Goal: Task Accomplishment & Management: Use online tool/utility

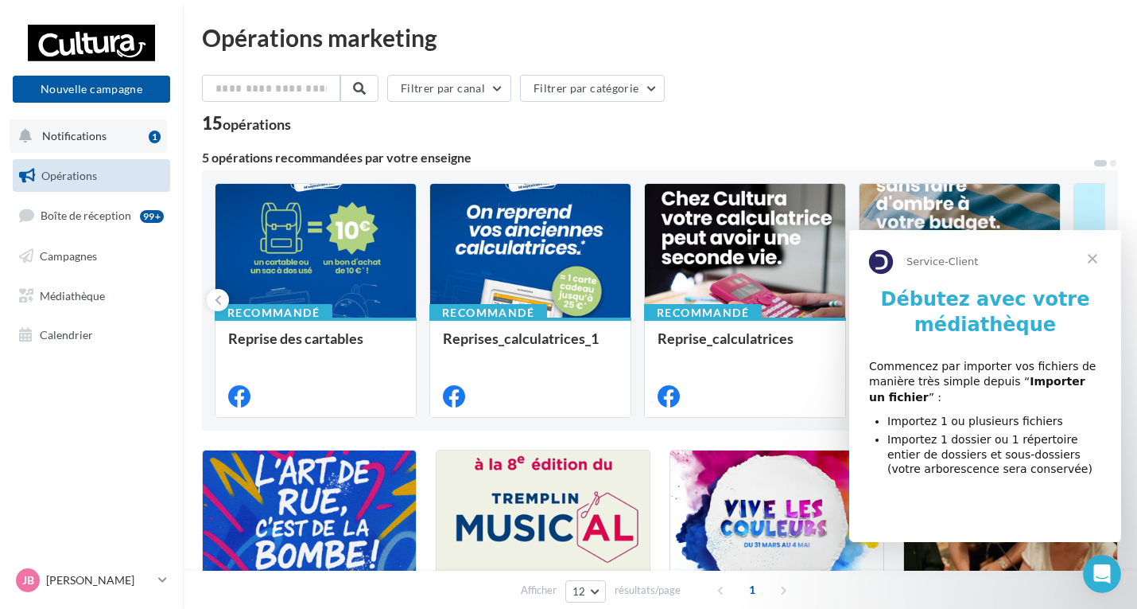
click at [97, 130] on span "Notifications" at bounding box center [74, 136] width 64 height 14
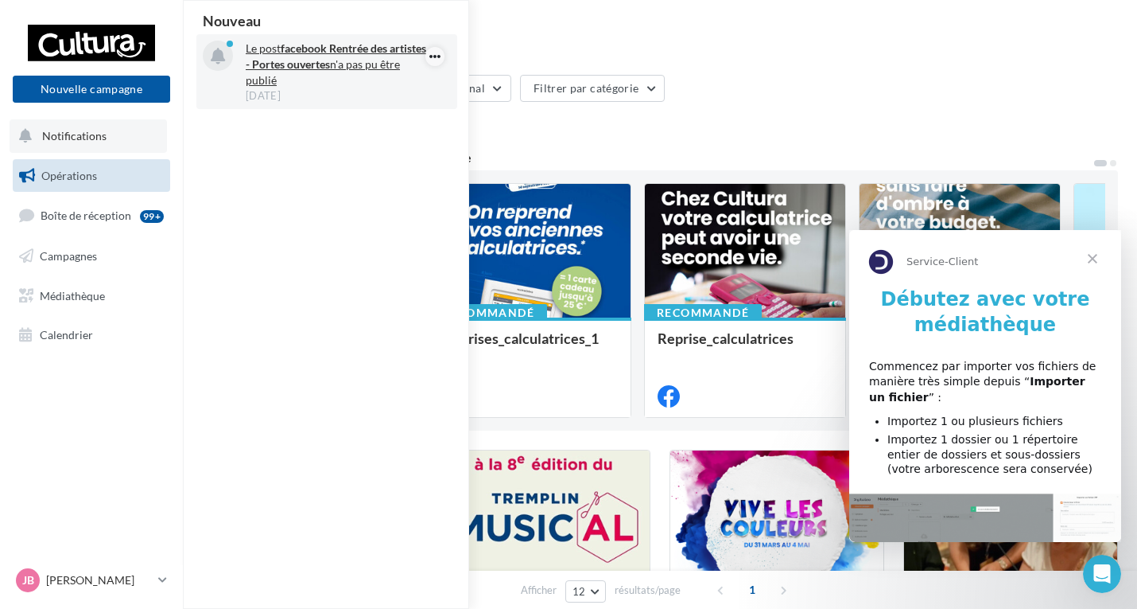
click at [434, 55] on icon "button" at bounding box center [435, 56] width 13 height 19
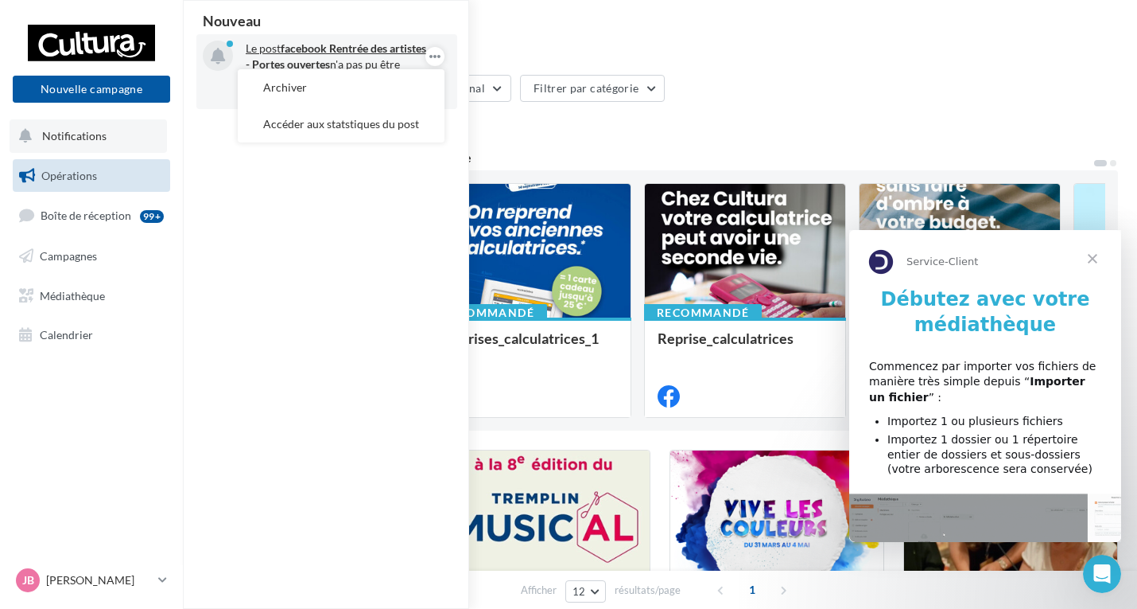
click at [357, 53] on strong "Rentrée des artistes - Portes ouvertes" at bounding box center [336, 55] width 181 height 29
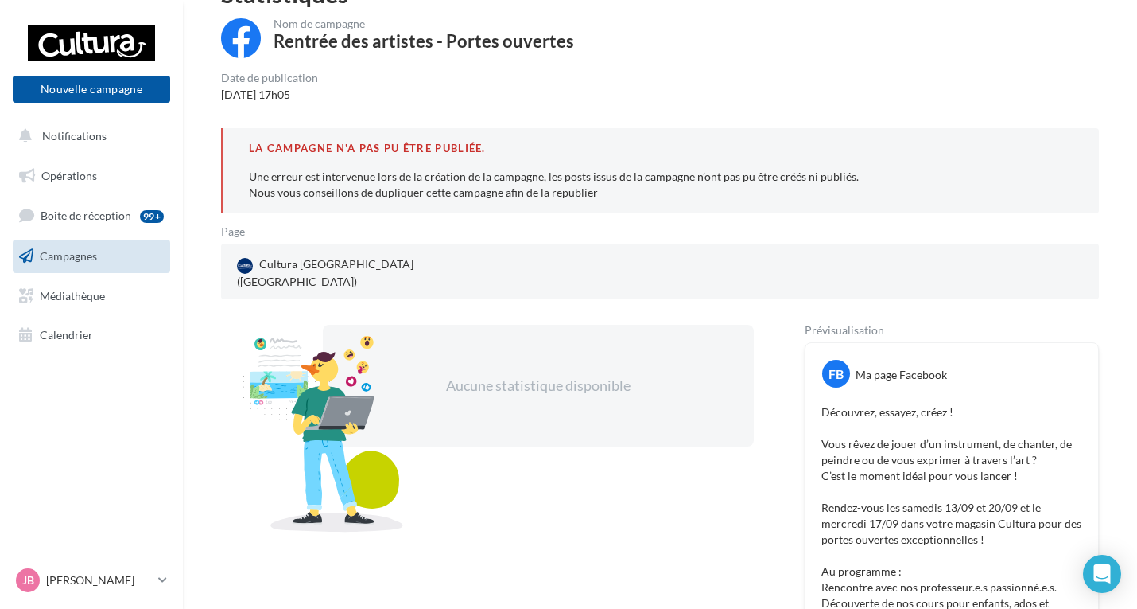
scroll to position [87, 0]
drag, startPoint x: 1056, startPoint y: 348, endPoint x: 1040, endPoint y: 349, distance: 15.9
click at [1054, 348] on div "FB Ma page Facebook" at bounding box center [952, 368] width 285 height 41
click at [908, 368] on div "Ma page Facebook" at bounding box center [901, 376] width 91 height 16
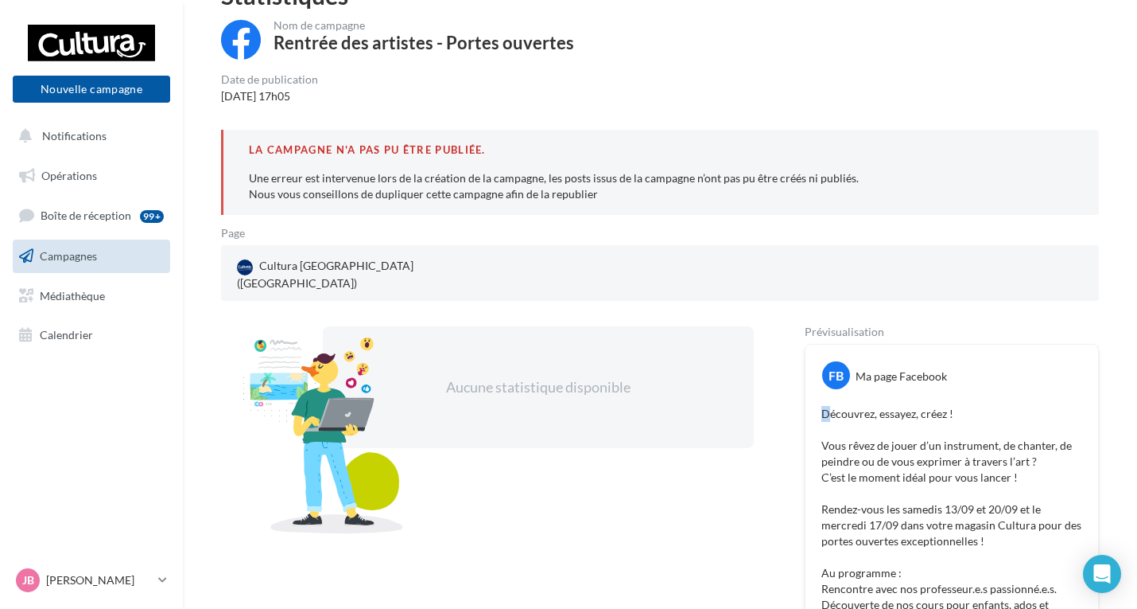
drag, startPoint x: 820, startPoint y: 396, endPoint x: 830, endPoint y: 399, distance: 10.1
click at [830, 402] on div "Découvrez, essayez, créez ! Vous rêvez de jouer d’un instrument, de chanter, de…" at bounding box center [952, 613] width 285 height 422
click at [830, 406] on p "Découvrez, essayez, créez ! Vous rêvez de jouer d’un instrument, de chanter, de…" at bounding box center [952, 613] width 261 height 414
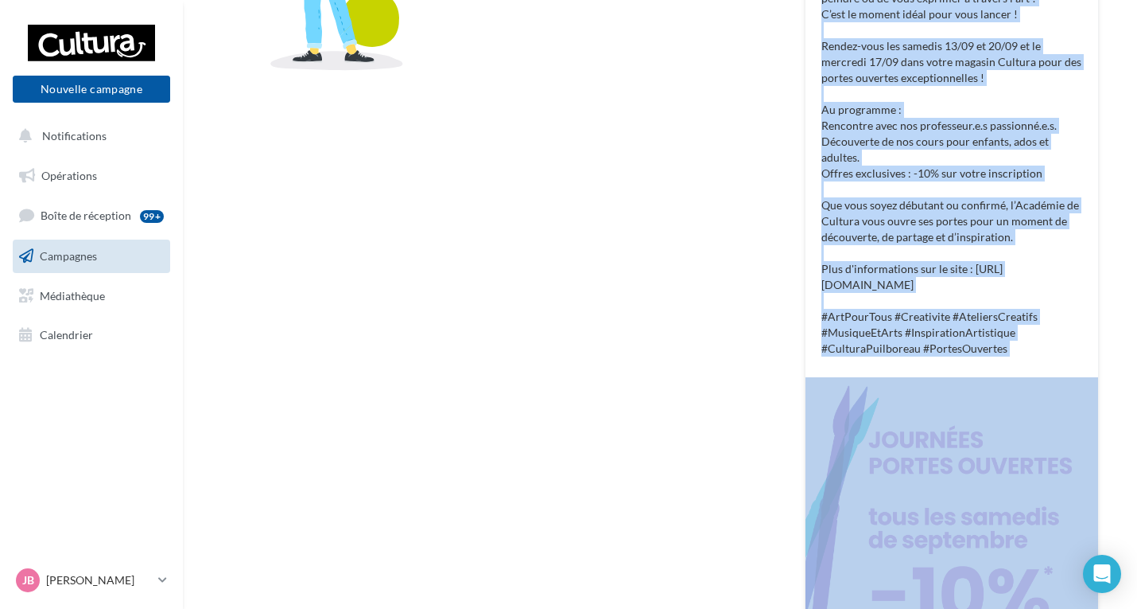
scroll to position [803, 0]
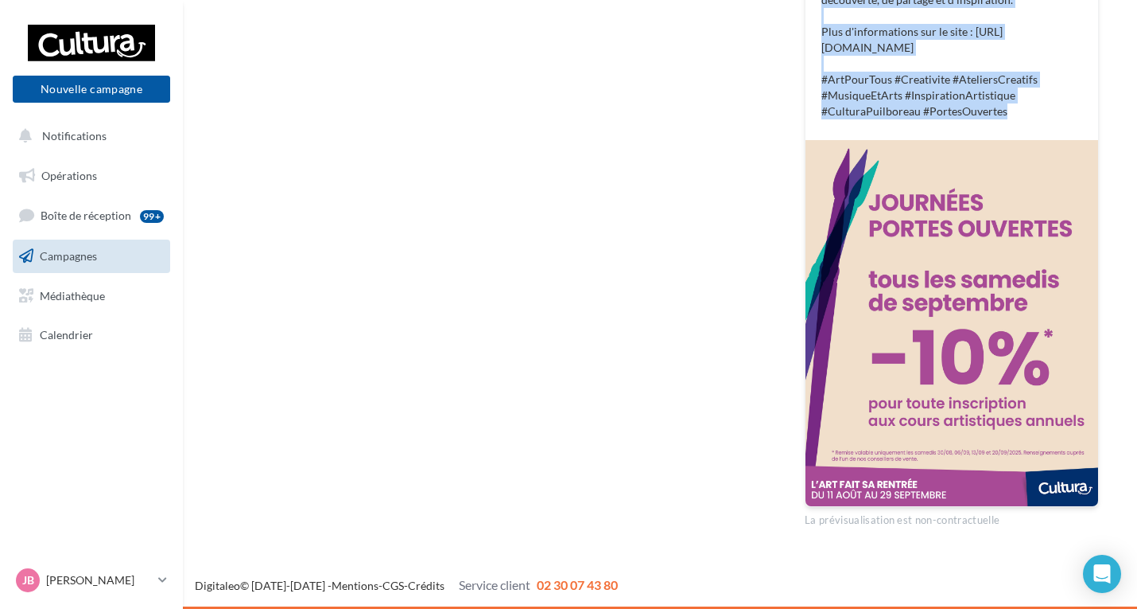
drag, startPoint x: 822, startPoint y: 400, endPoint x: 1012, endPoint y: 114, distance: 343.3
copy p "Découvrez, essayez, créez ! Vous rêvez de jouer d’un instrument, de chanter, de…"
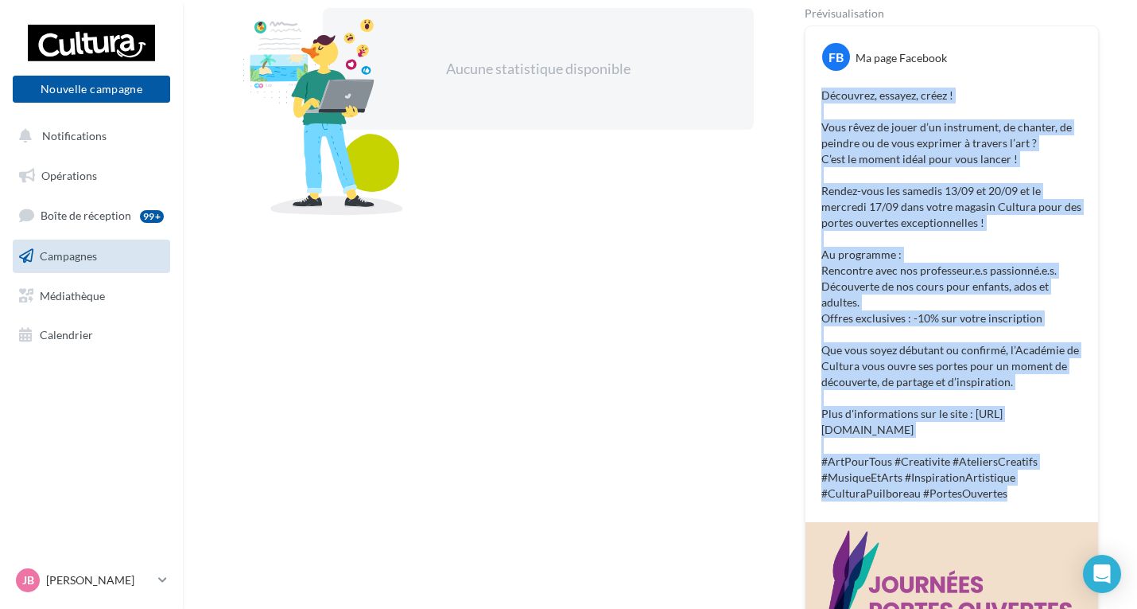
scroll to position [166, 0]
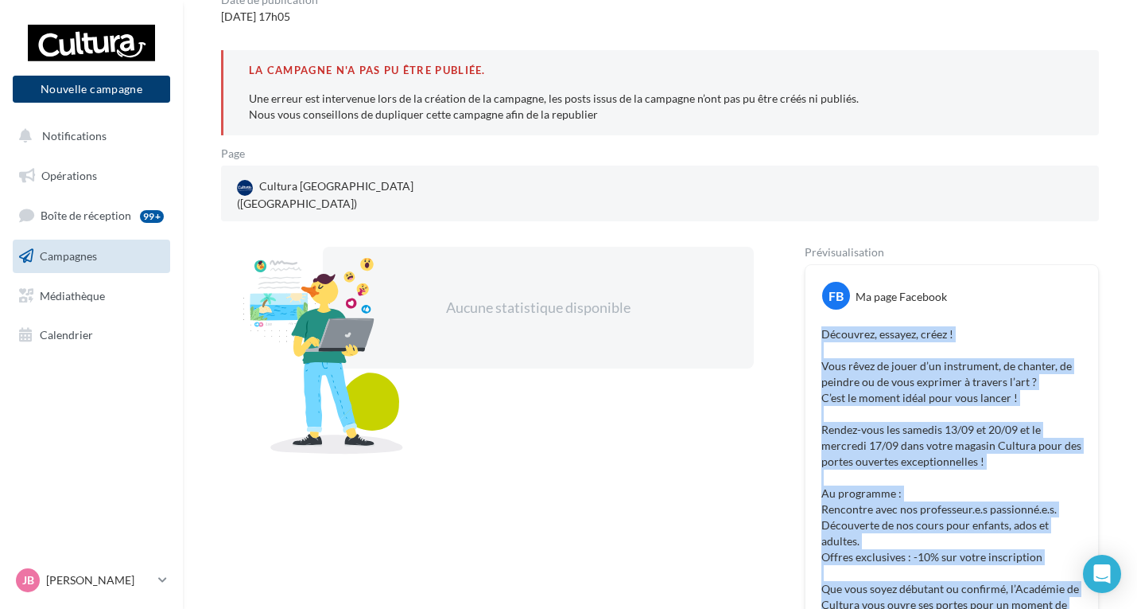
click at [104, 76] on button "Nouvelle campagne" at bounding box center [91, 89] width 157 height 27
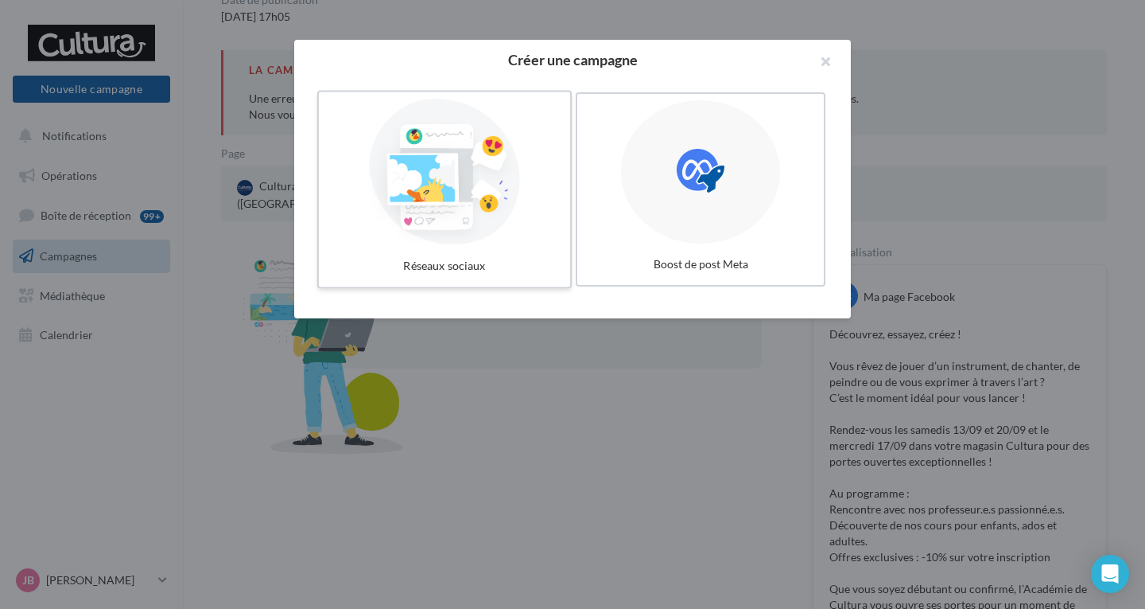
click at [403, 191] on div at bounding box center [444, 172] width 239 height 146
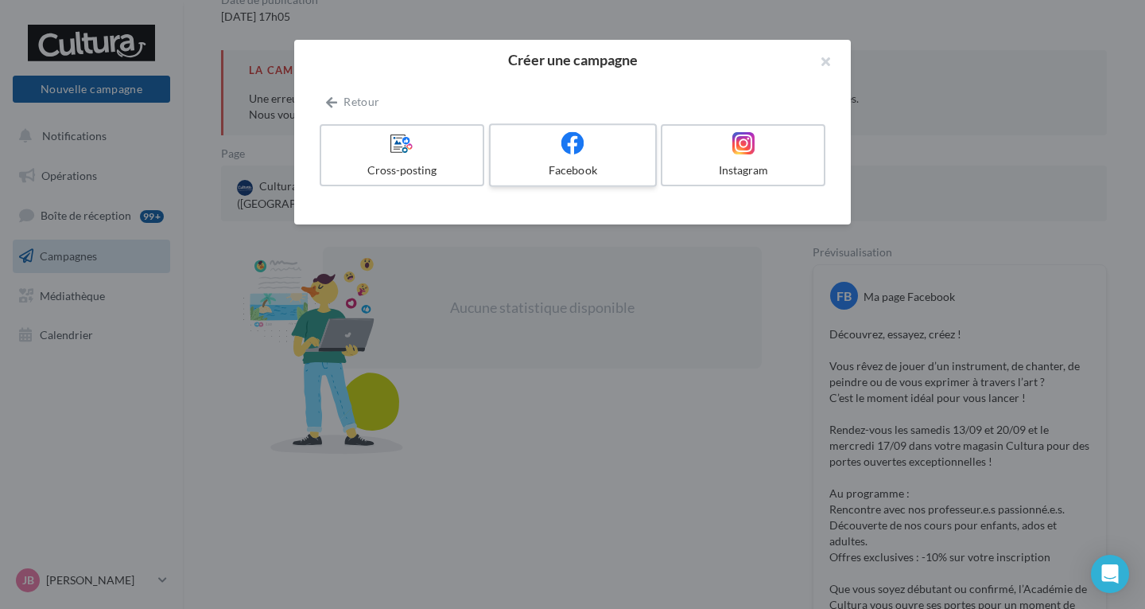
click at [601, 161] on label "Facebook" at bounding box center [573, 155] width 168 height 64
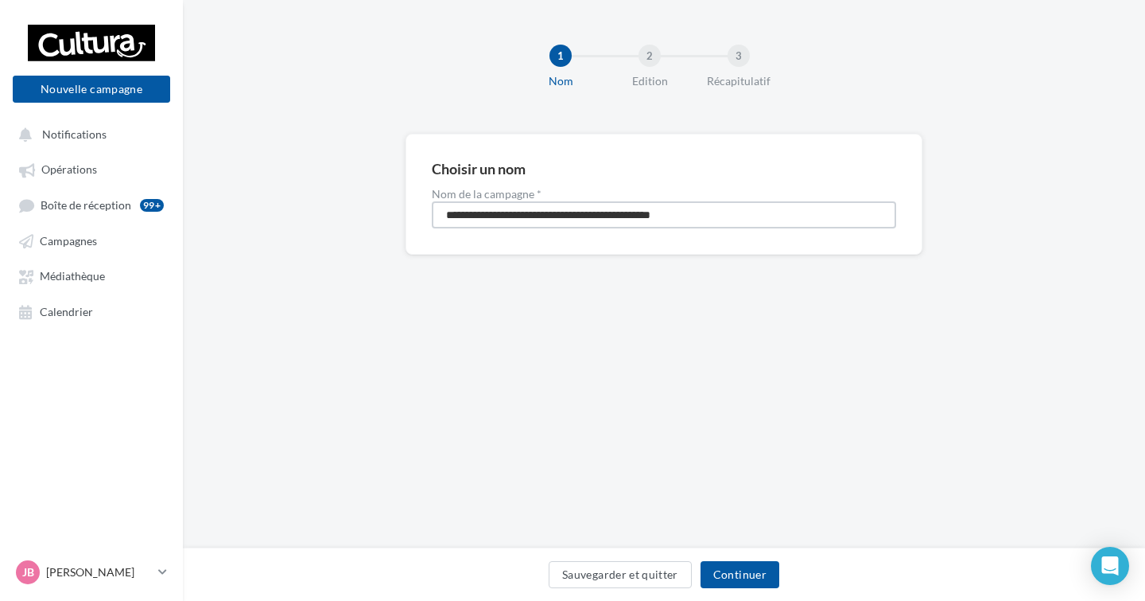
drag, startPoint x: 762, startPoint y: 225, endPoint x: 282, endPoint y: 202, distance: 481.0
click at [282, 202] on div "**********" at bounding box center [664, 220] width 962 height 172
type input "**********"
click at [749, 574] on button "Continuer" at bounding box center [740, 574] width 79 height 27
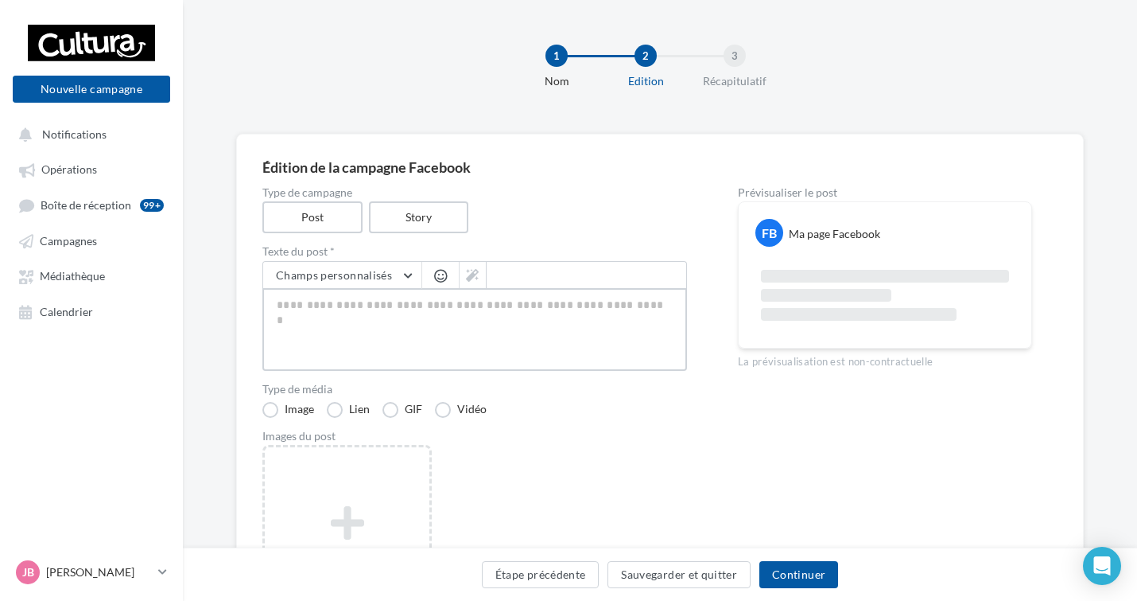
paste textarea "**********"
type textarea "**********"
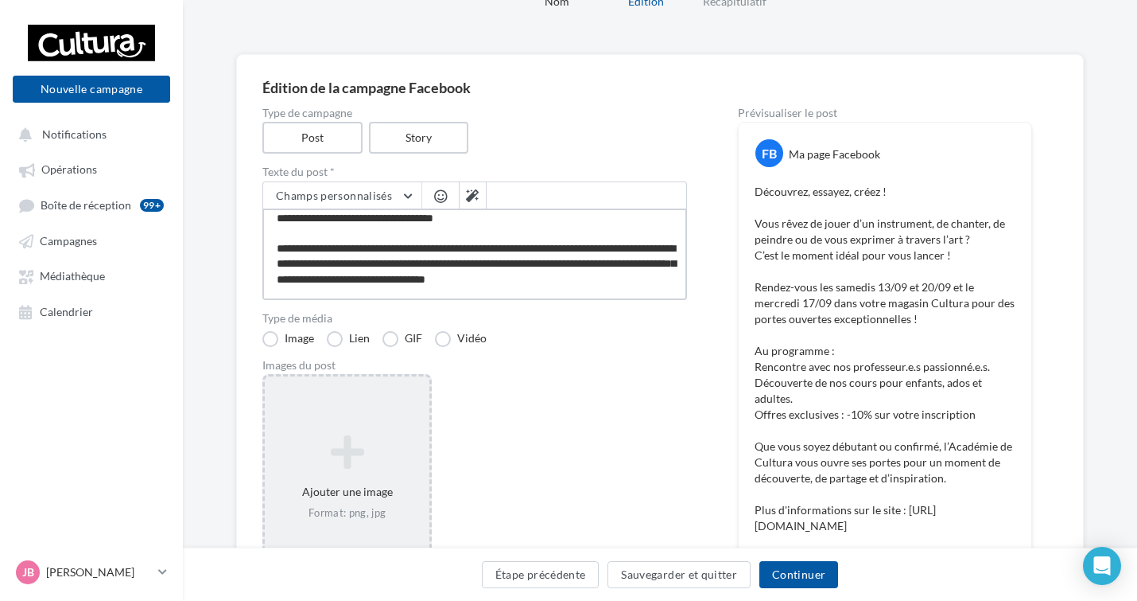
scroll to position [159, 0]
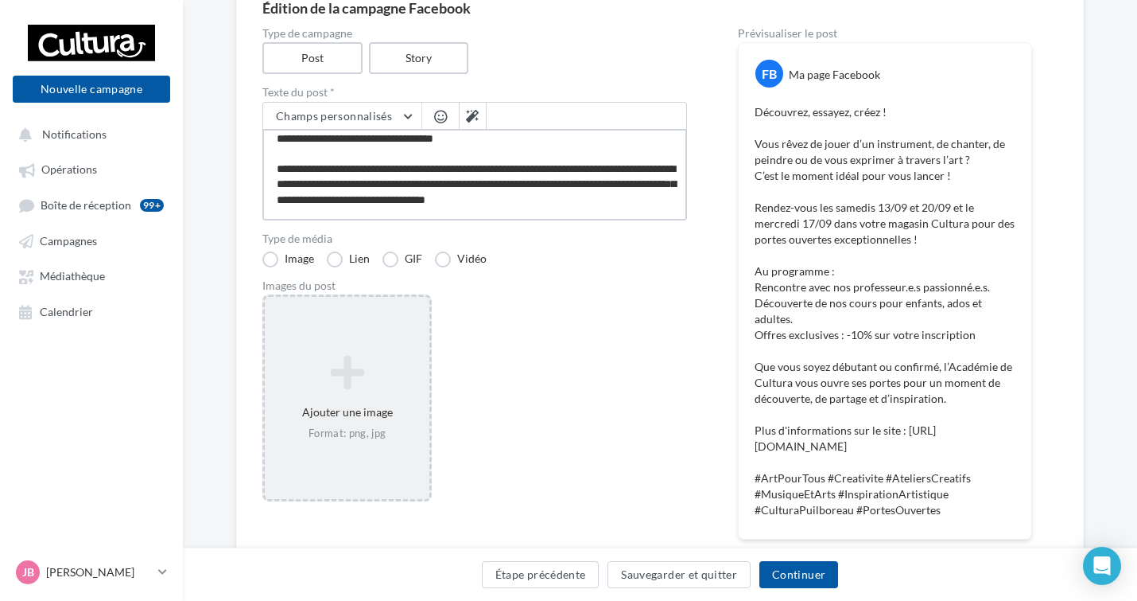
type textarea "**********"
click at [368, 375] on icon at bounding box center [347, 372] width 152 height 38
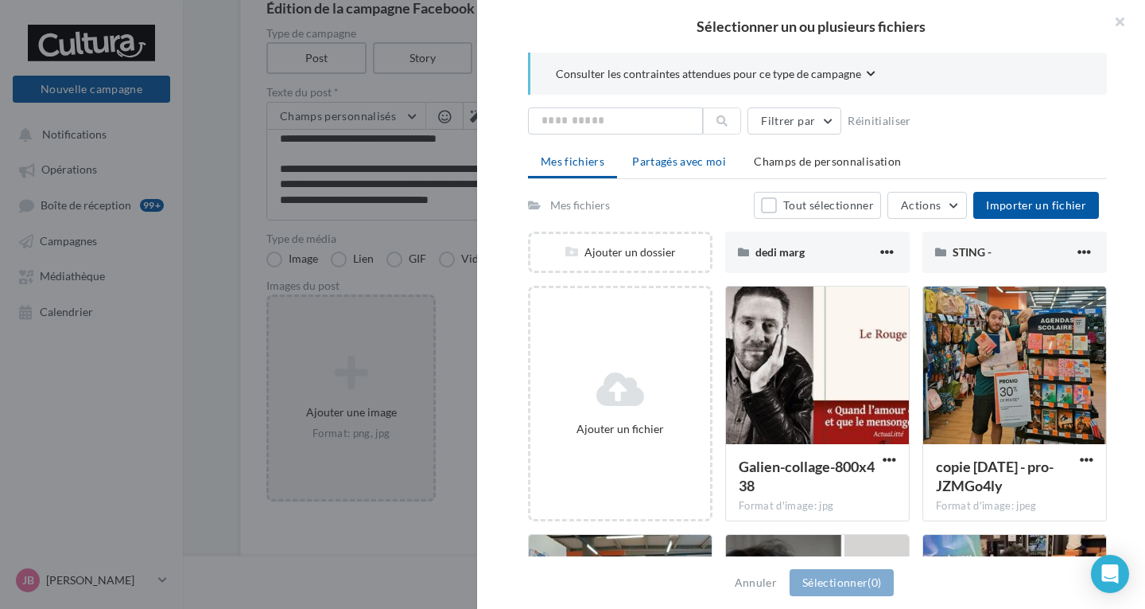
click at [686, 165] on span "Partagés avec moi" at bounding box center [679, 161] width 94 height 14
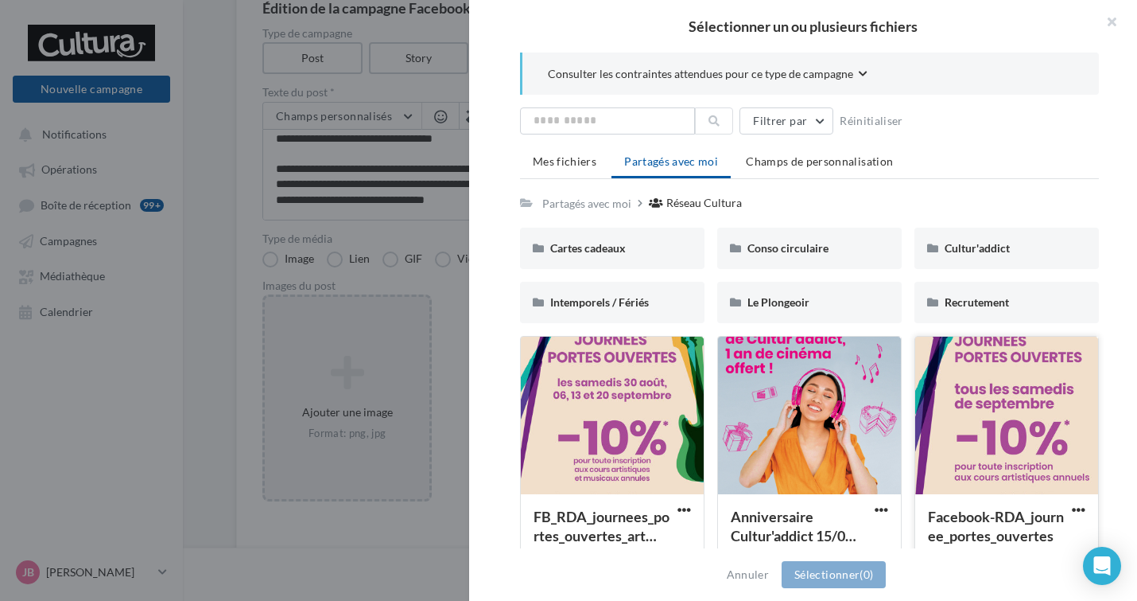
click at [1041, 407] on div at bounding box center [1007, 415] width 183 height 159
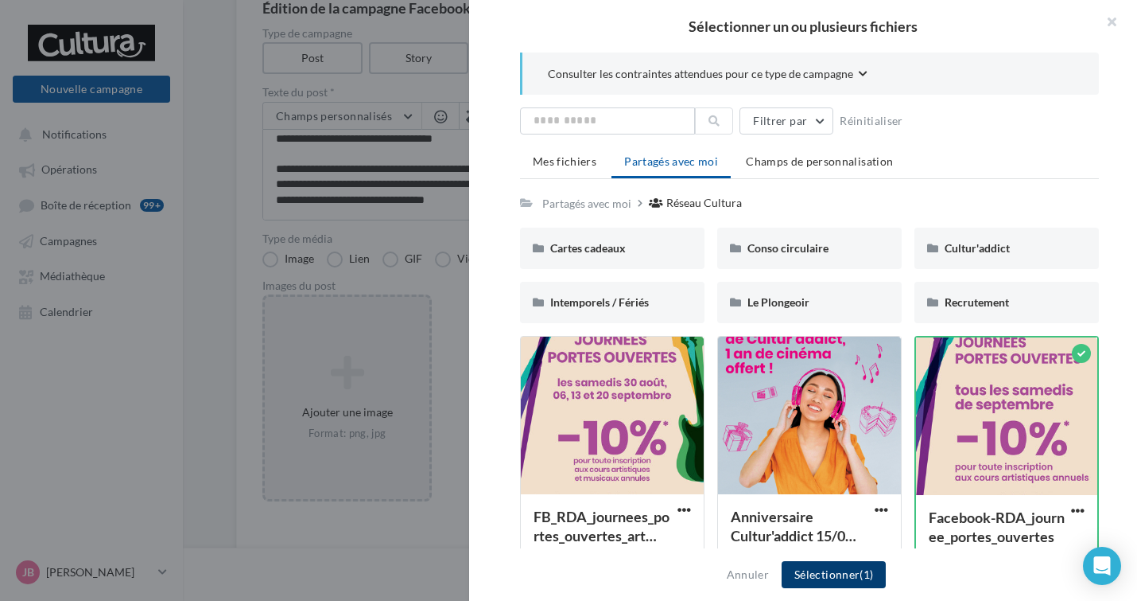
click at [878, 585] on button "Sélectionner (1)" at bounding box center [834, 574] width 104 height 27
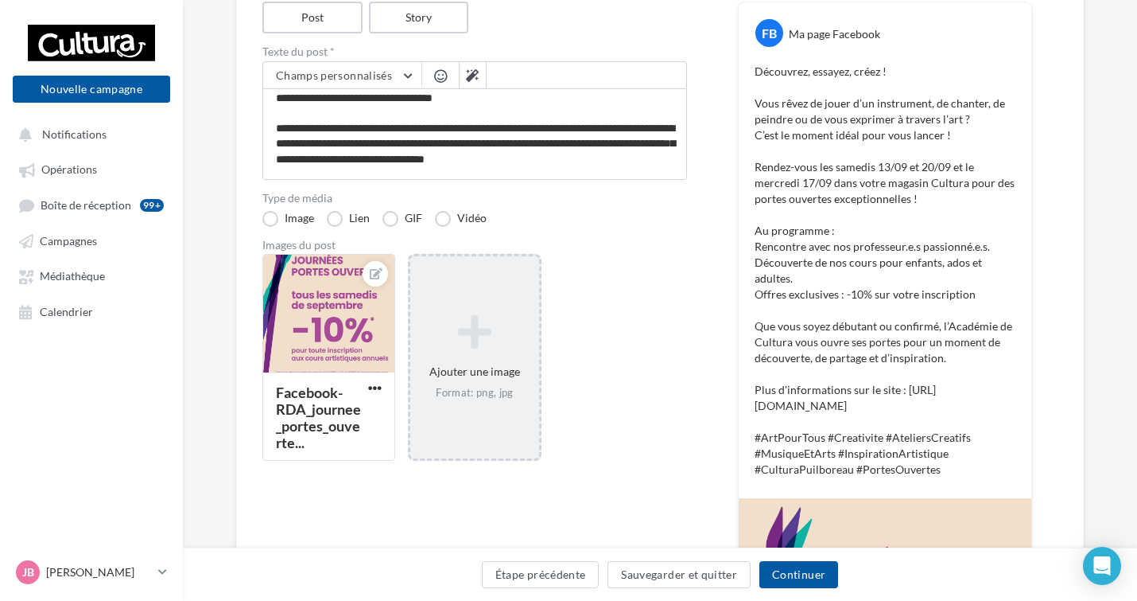
scroll to position [239, 0]
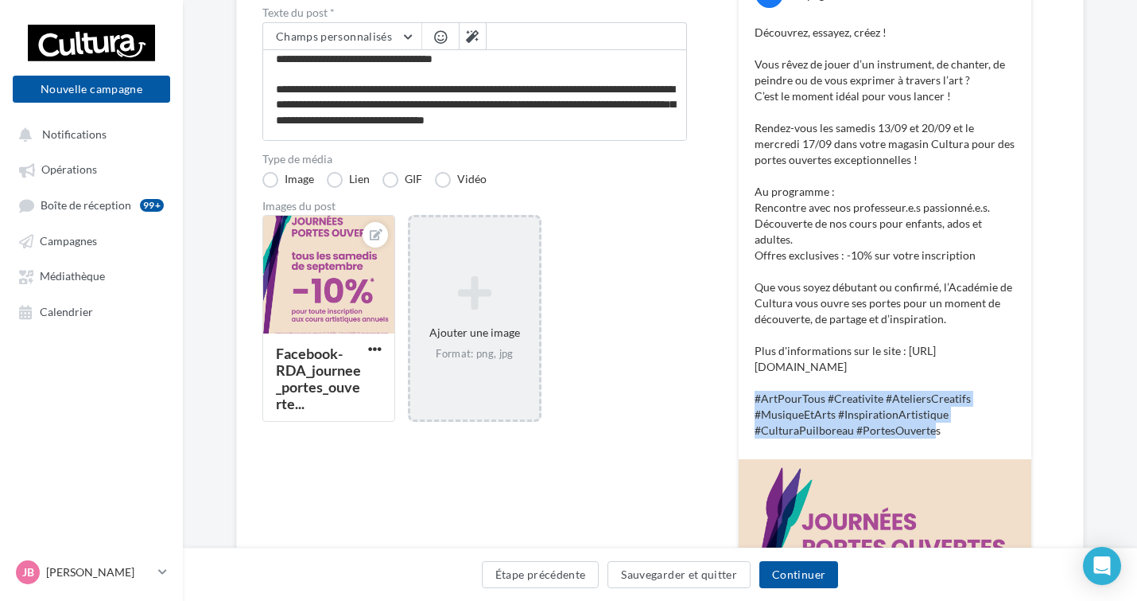
drag, startPoint x: 935, startPoint y: 463, endPoint x: 729, endPoint y: 422, distance: 209.2
click at [729, 422] on div "Type de campagne Post Story Texte du post * Champs personnalisés Adresse de l'e…" at bounding box center [659, 403] width 795 height 911
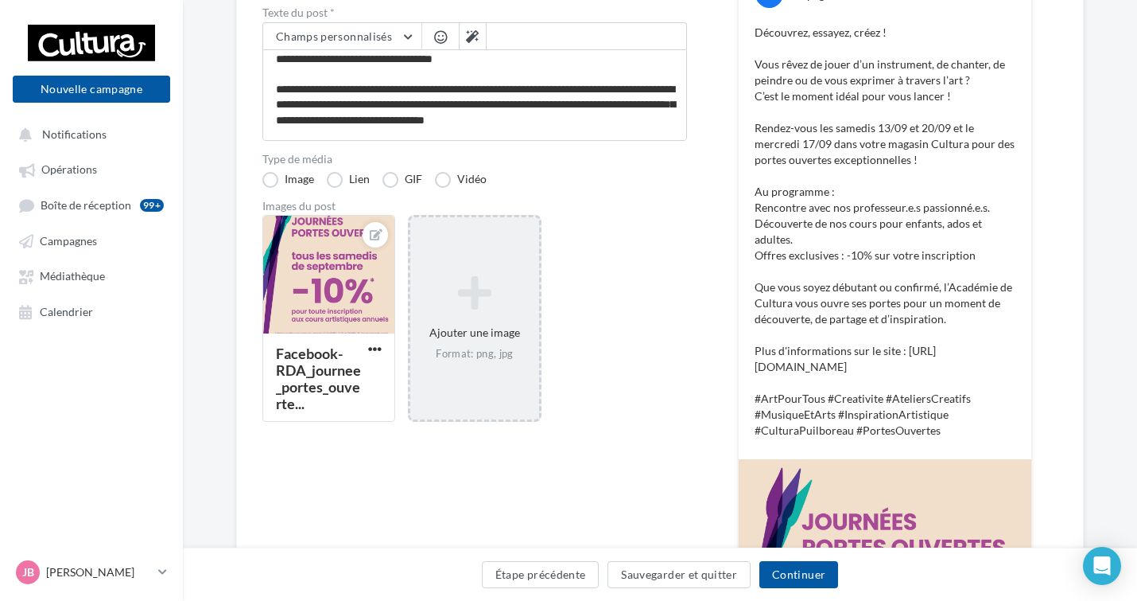
click at [937, 438] on p "Découvrez, essayez, créez ! Vous rêvez de jouer d’un instrument, de chanter, de…" at bounding box center [885, 232] width 261 height 414
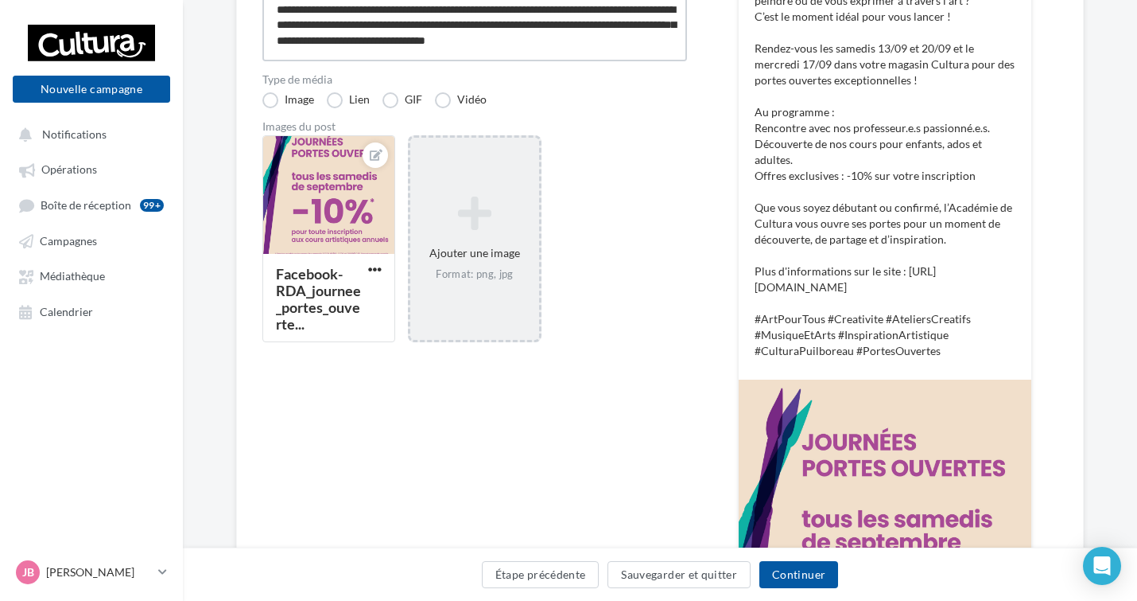
scroll to position [307, 0]
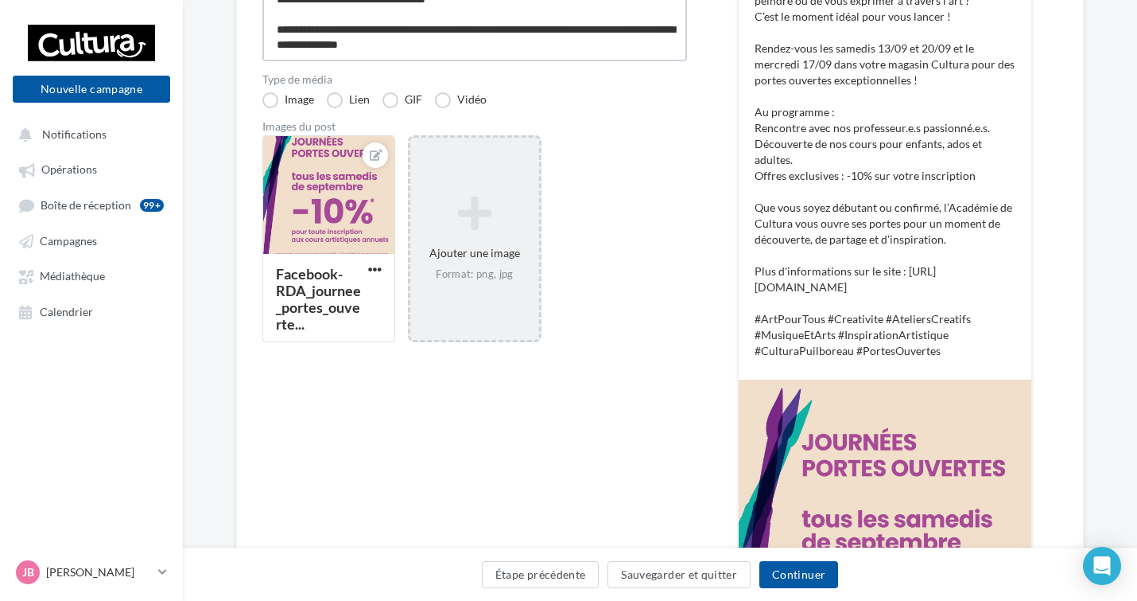
drag, startPoint x: 276, startPoint y: 31, endPoint x: 631, endPoint y: 60, distance: 355.9
click at [631, 60] on textarea "**********" at bounding box center [474, 15] width 425 height 91
type textarea "**********"
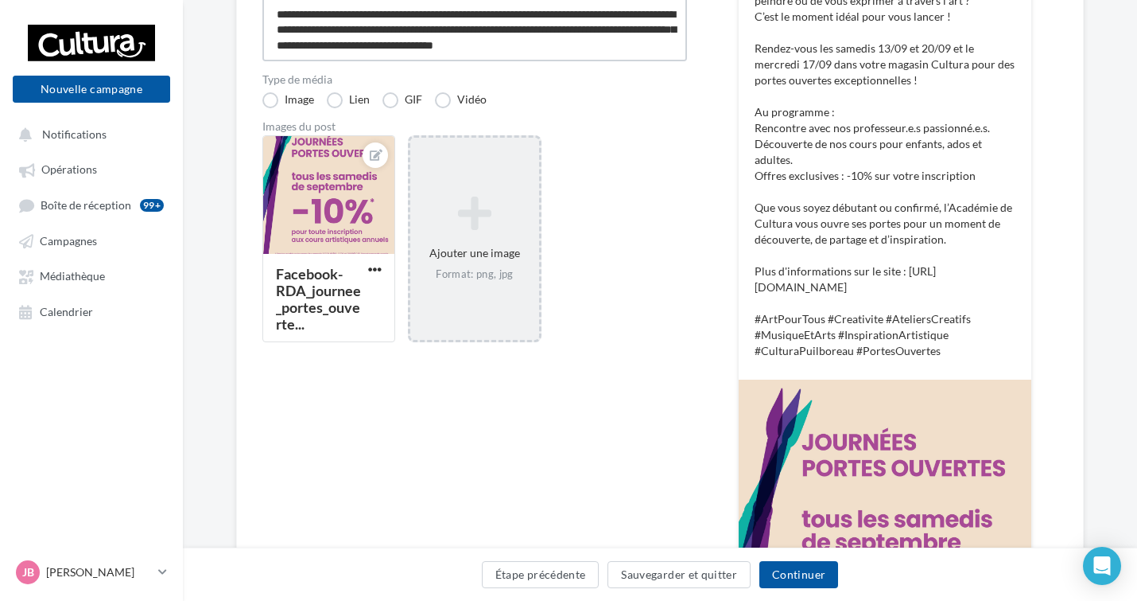
type textarea "**********"
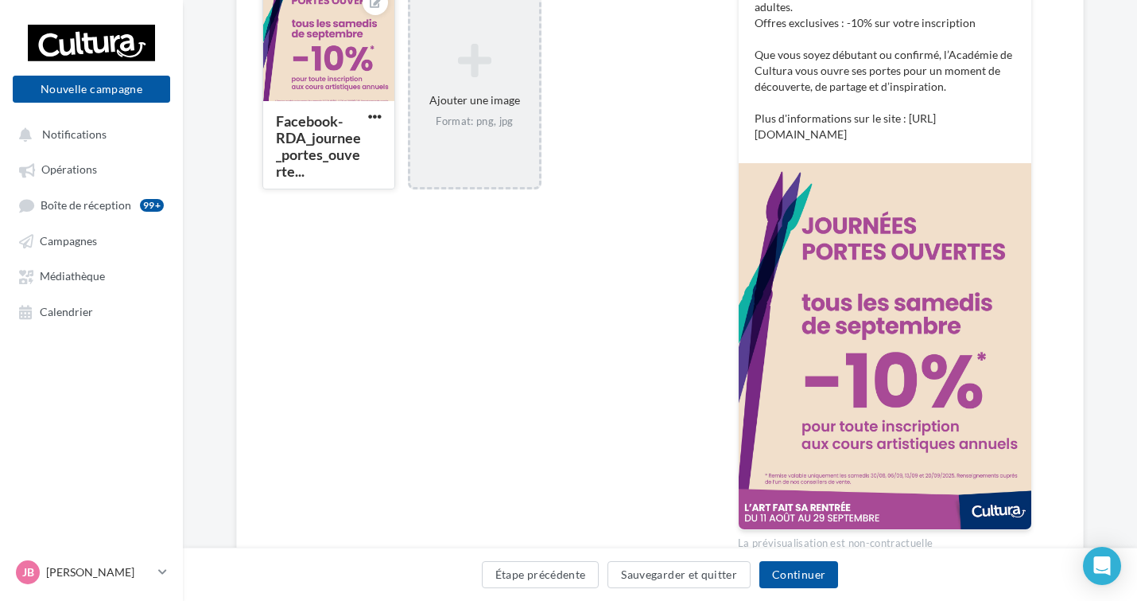
scroll to position [426, 0]
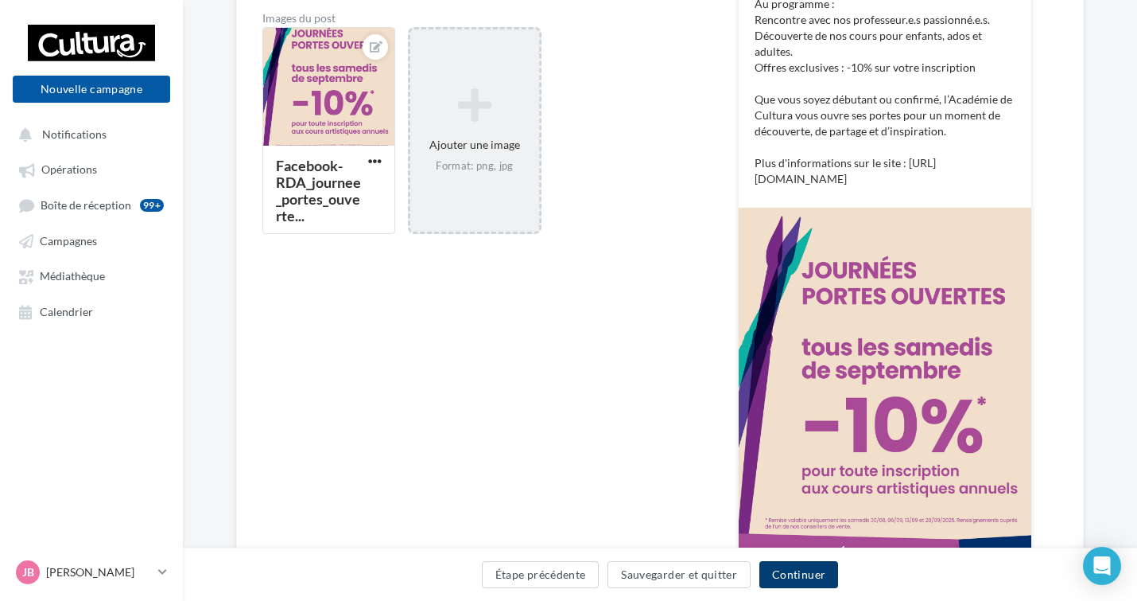
type textarea "**********"
click at [816, 574] on button "Continuer" at bounding box center [799, 574] width 79 height 27
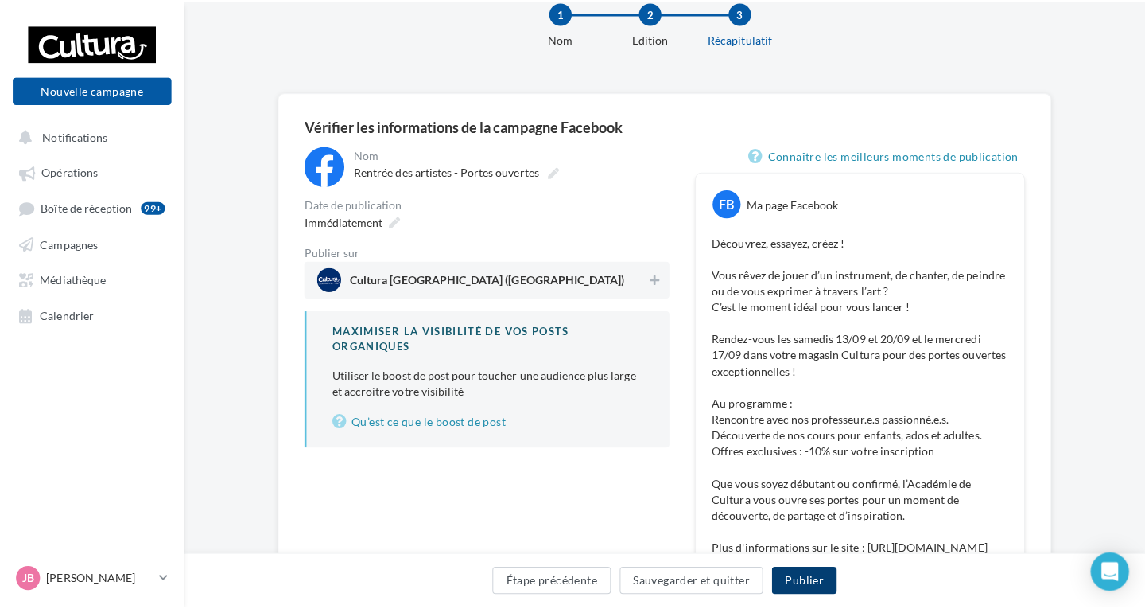
scroll to position [80, 0]
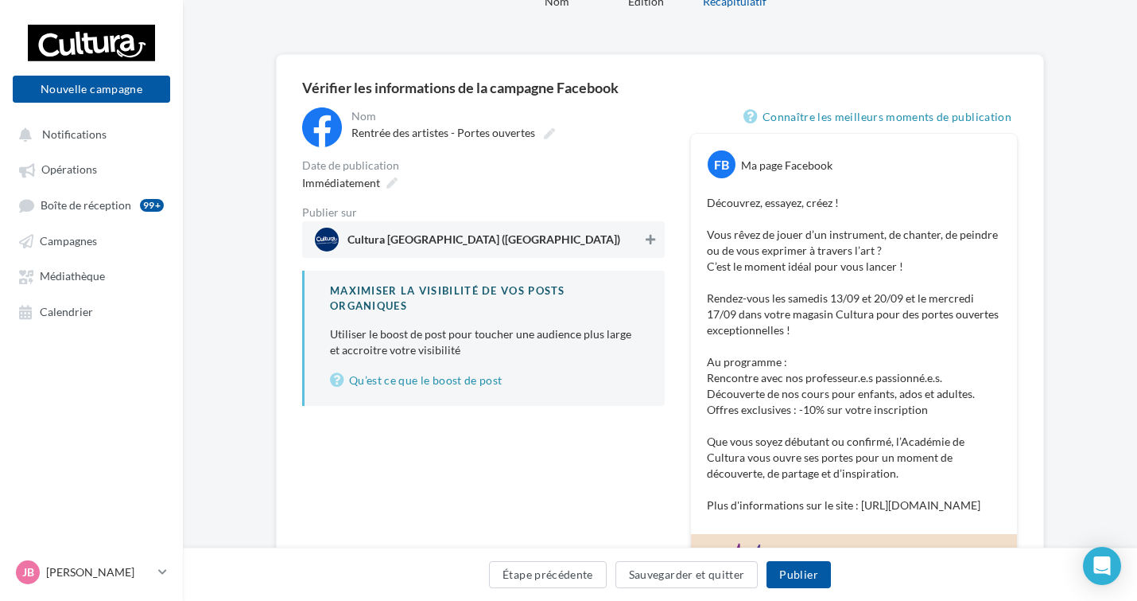
click at [655, 243] on icon at bounding box center [651, 239] width 10 height 11
click at [806, 574] on button "Publier" at bounding box center [799, 574] width 64 height 27
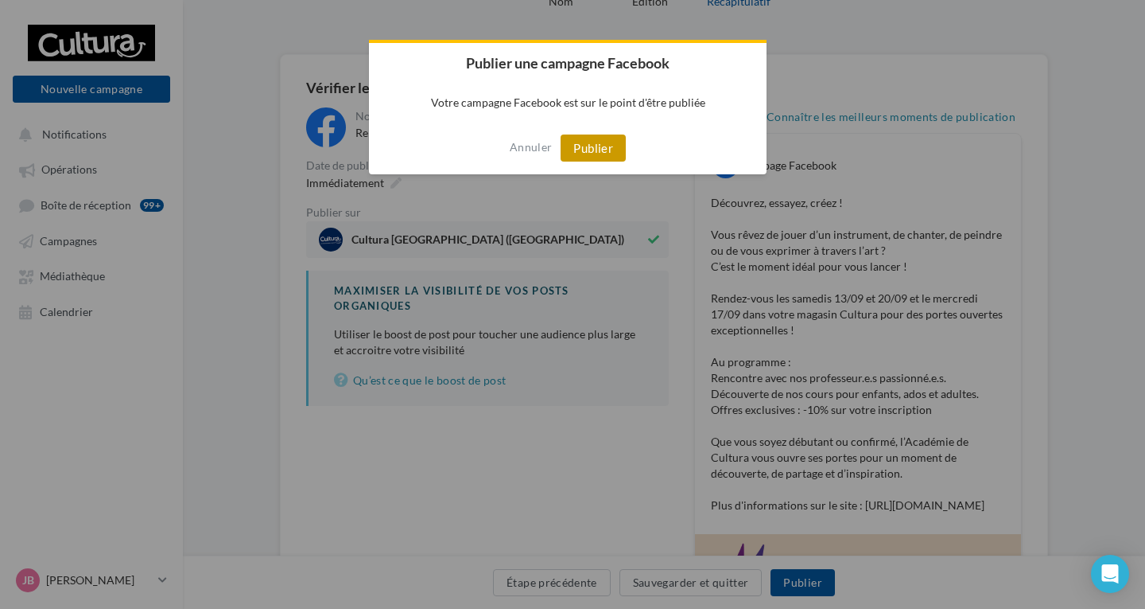
click at [593, 139] on button "Publier" at bounding box center [593, 147] width 65 height 27
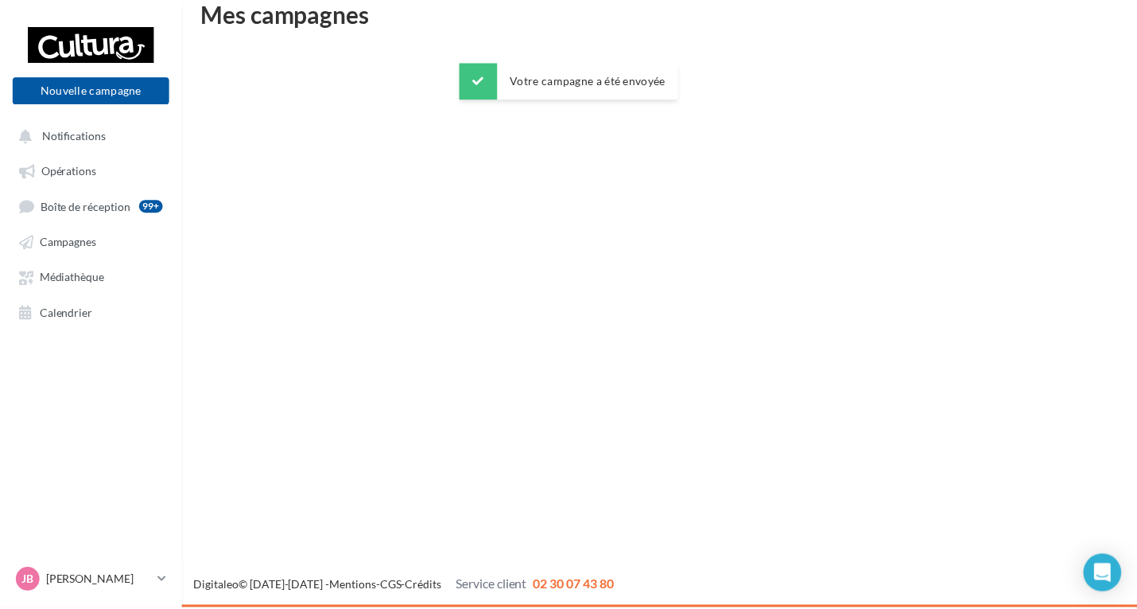
scroll to position [25, 0]
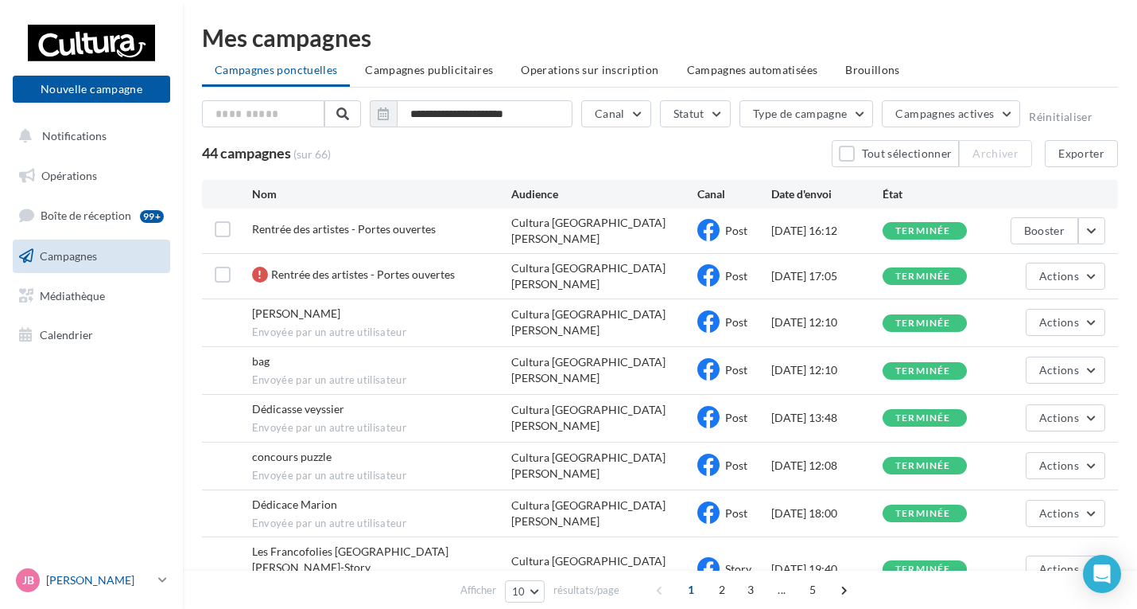
click at [155, 581] on link "[PERSON_NAME] [PERSON_NAME][EMAIL_ADDRESS][DOMAIN_NAME]" at bounding box center [91, 580] width 157 height 30
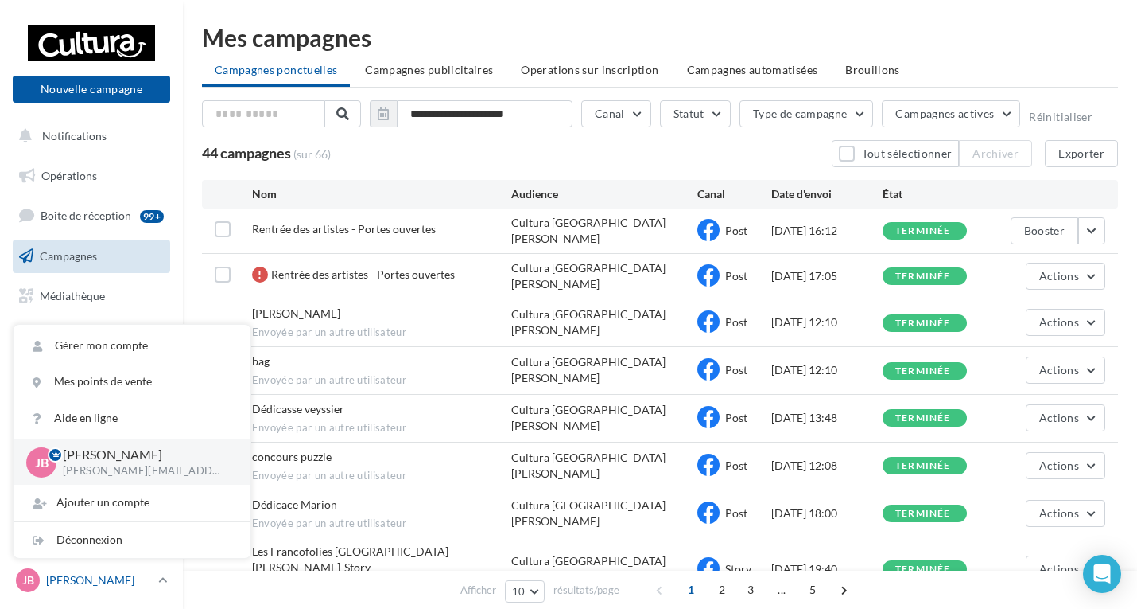
click at [155, 581] on link "JB Julia BALDY j.baldy@cultura.fr" at bounding box center [91, 580] width 157 height 30
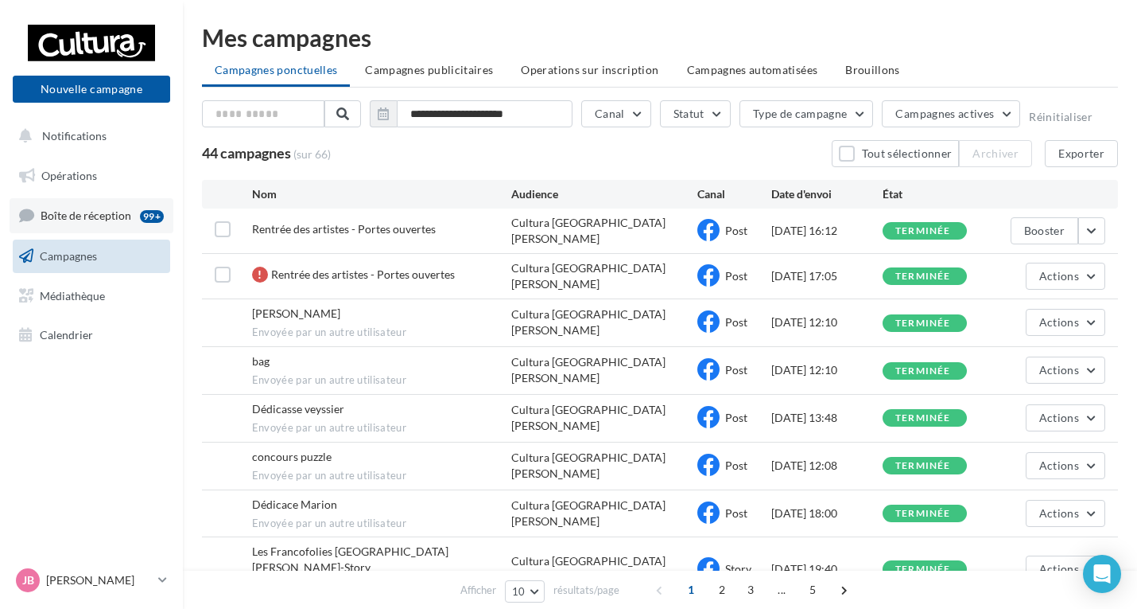
click at [121, 219] on span "Boîte de réception" at bounding box center [86, 215] width 91 height 14
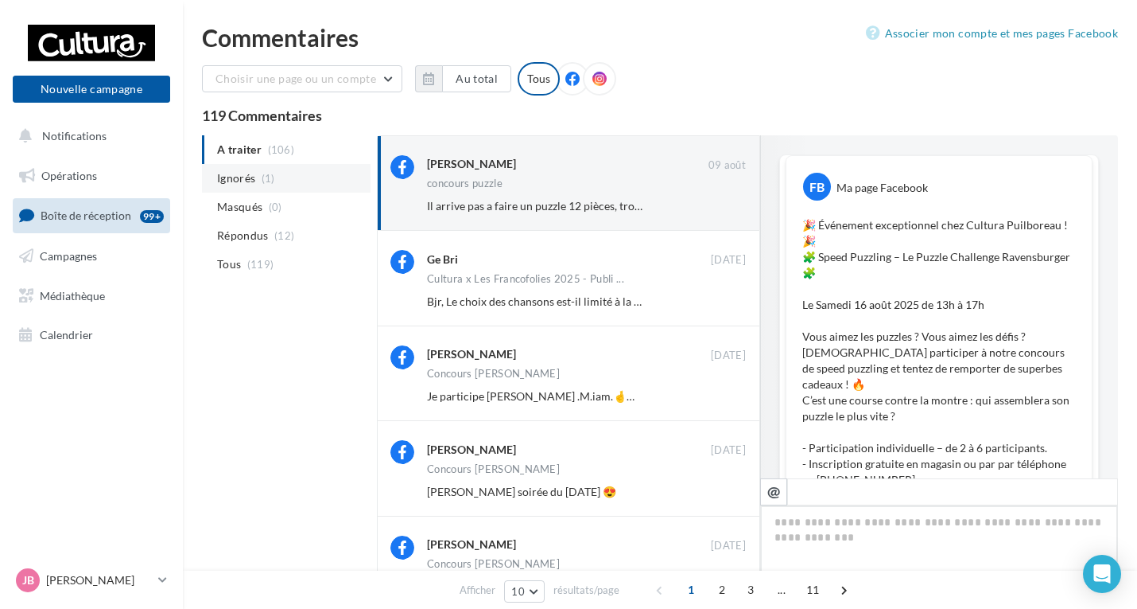
scroll to position [643, 0]
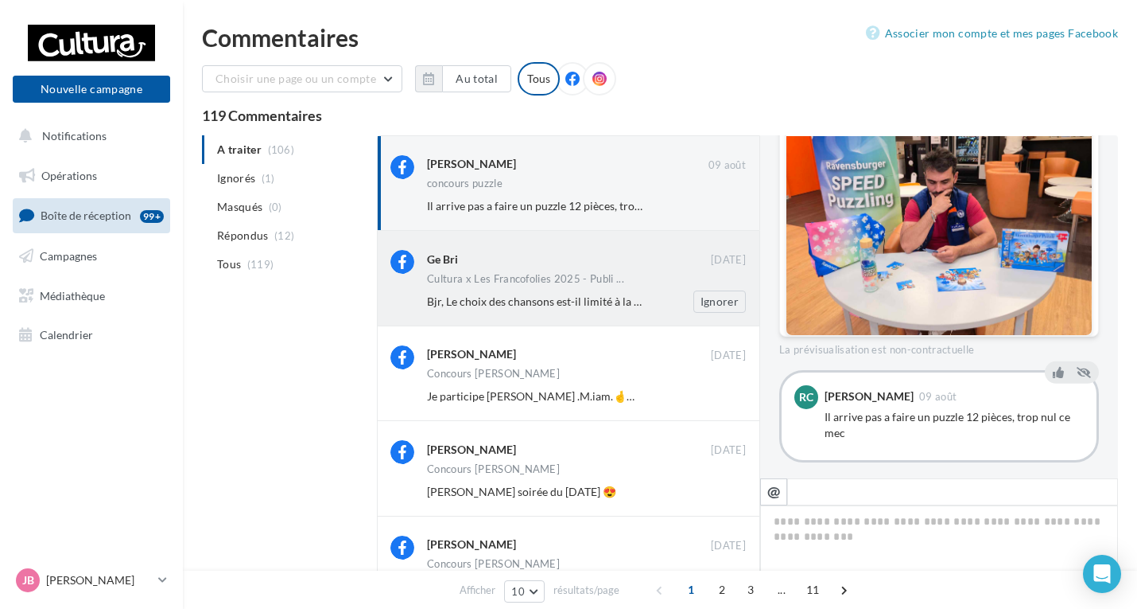
click at [545, 298] on span "Bjr, Le choix des chansons est-il limité à la liste indiquée?" at bounding box center [566, 301] width 278 height 14
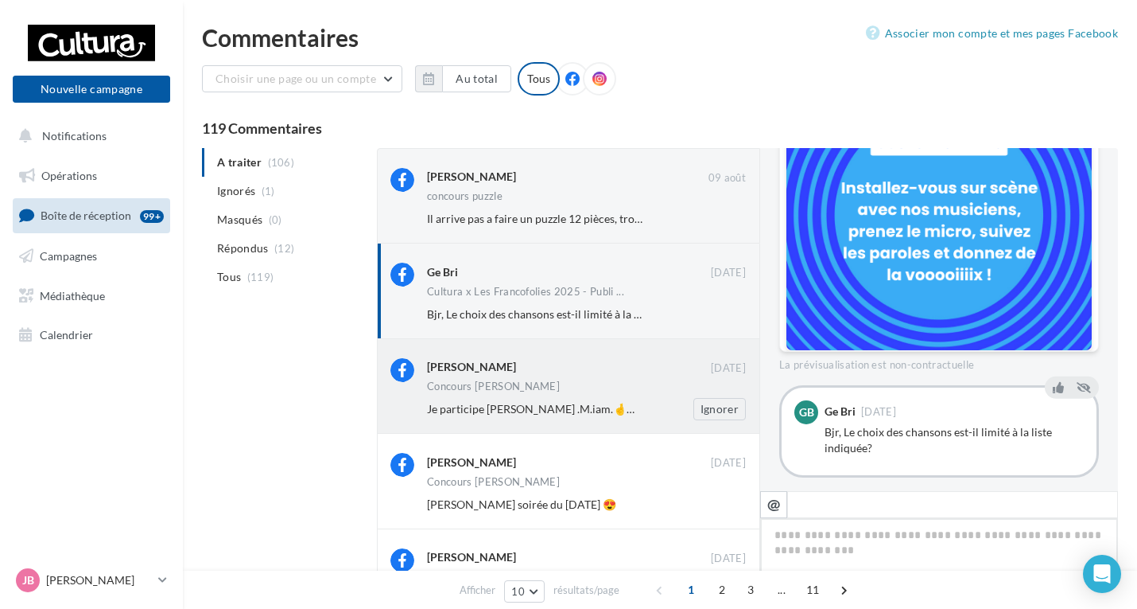
scroll to position [492, 0]
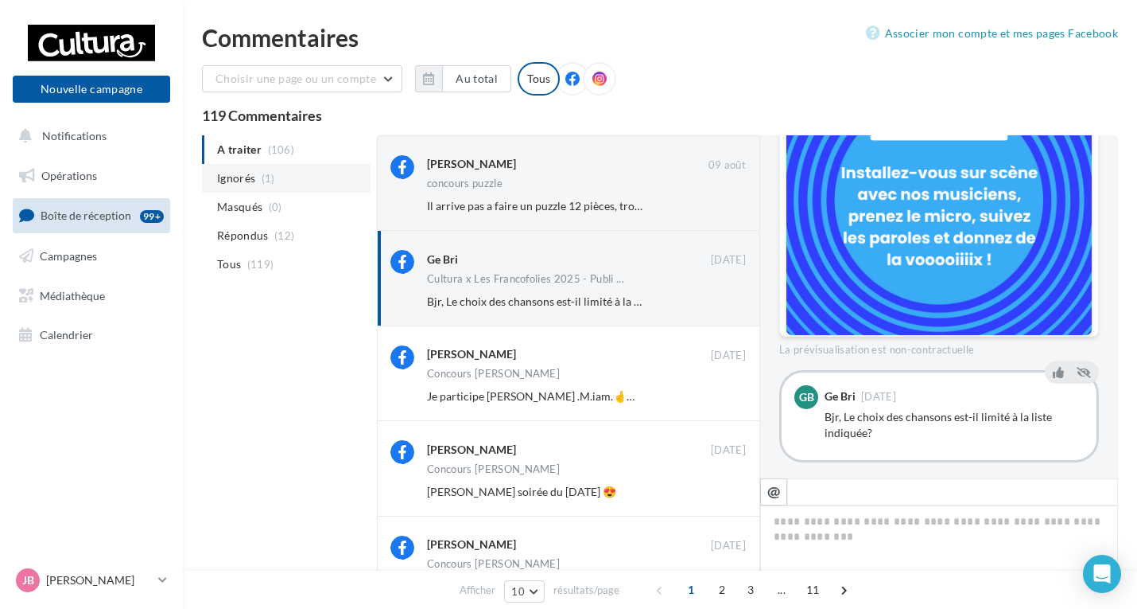
click at [221, 178] on span "Ignorés" at bounding box center [236, 178] width 38 height 16
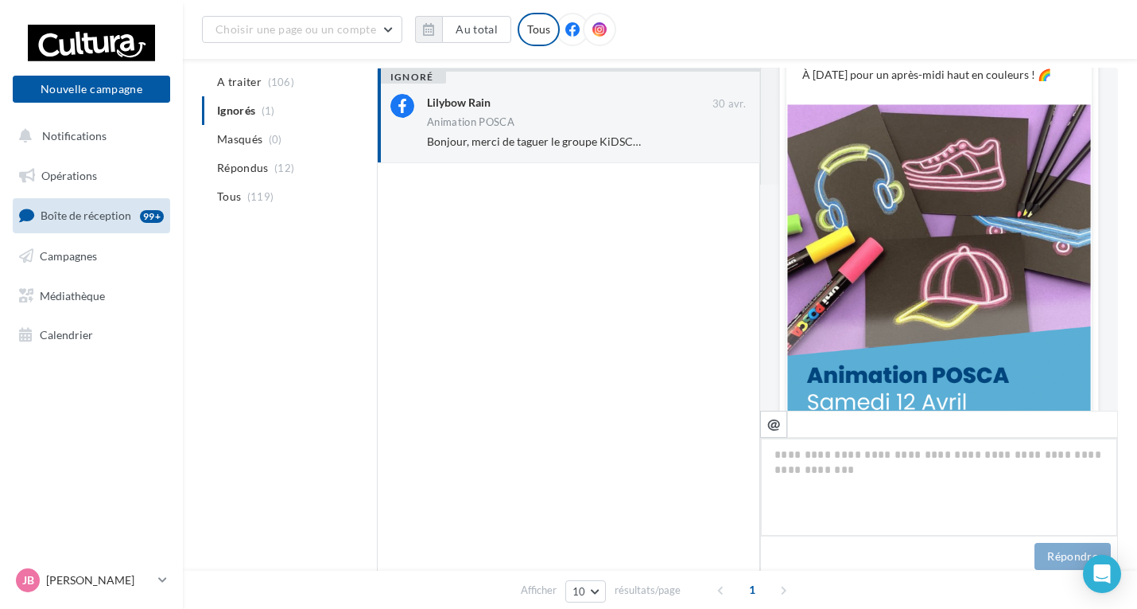
scroll to position [0, 0]
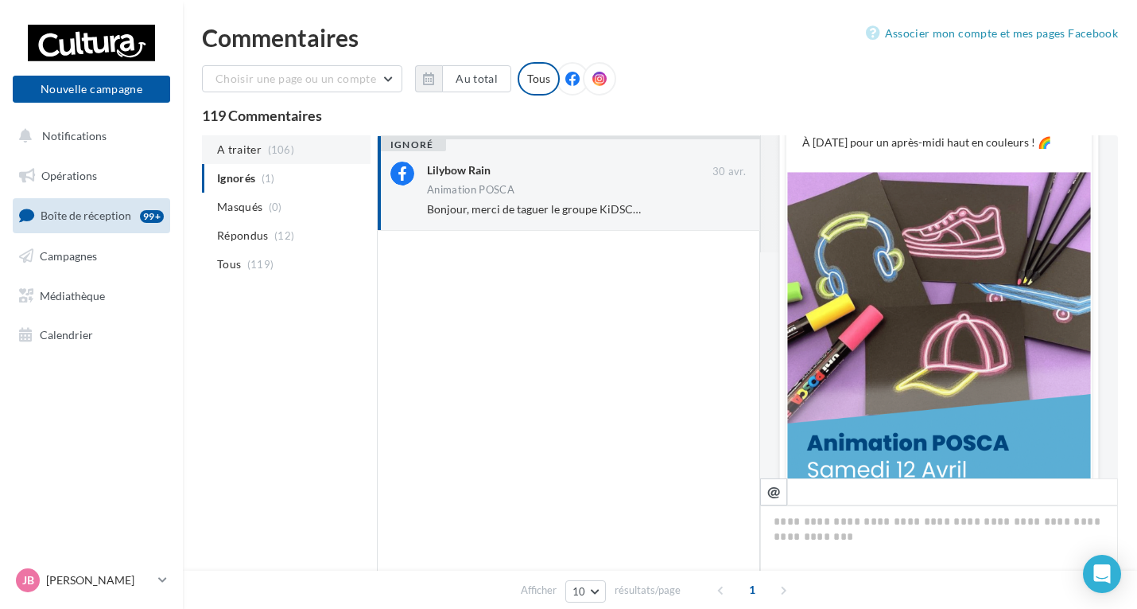
click at [247, 156] on span "A traiter" at bounding box center [239, 150] width 45 height 16
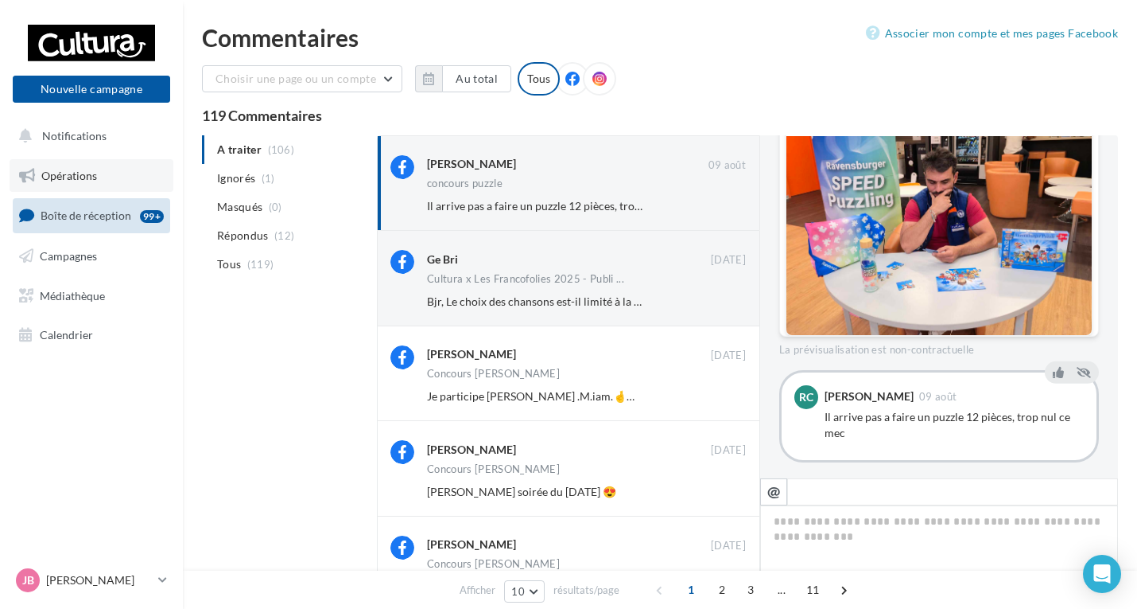
click at [84, 179] on span "Opérations" at bounding box center [69, 176] width 56 height 14
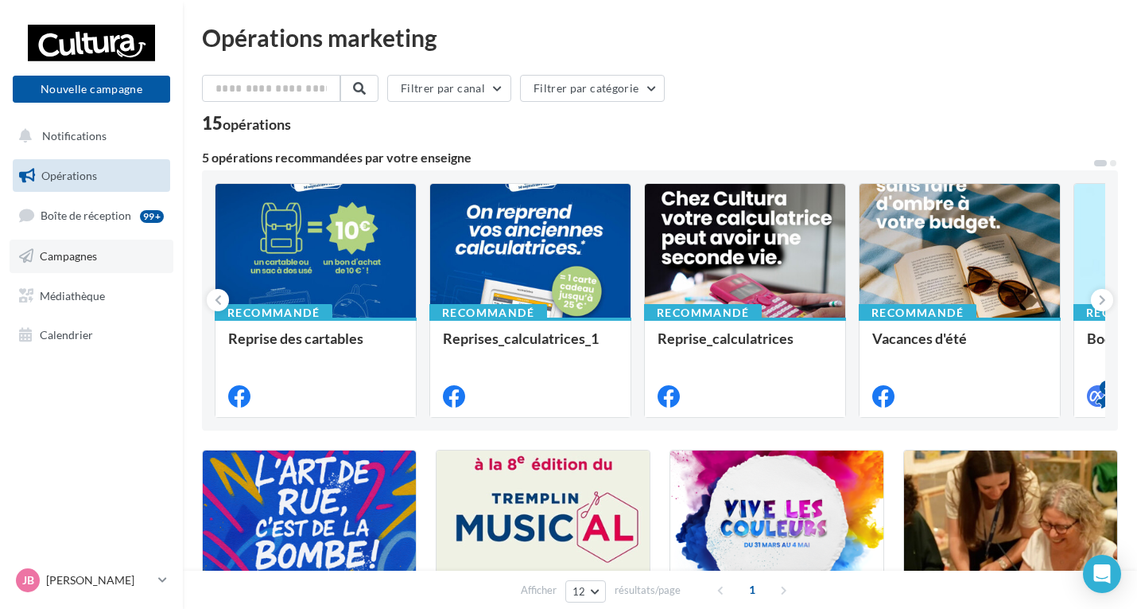
click at [77, 270] on link "Campagnes" at bounding box center [92, 255] width 164 height 33
